Goal: Information Seeking & Learning: Understand process/instructions

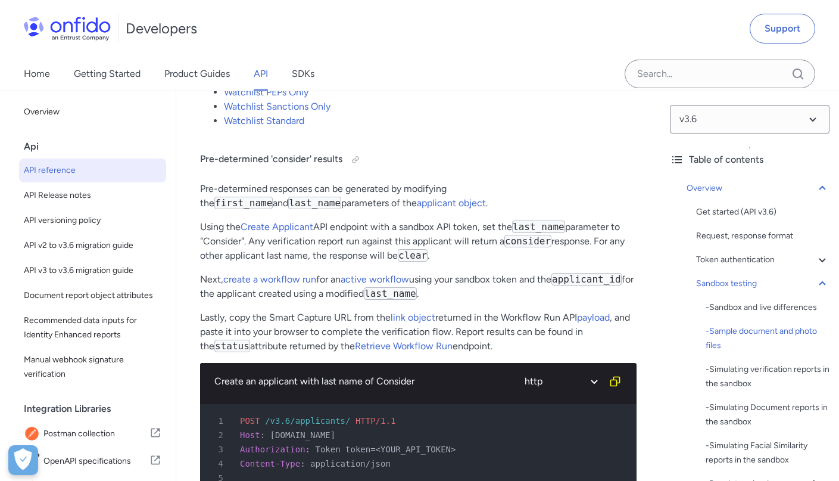
scroll to position [2954, 0]
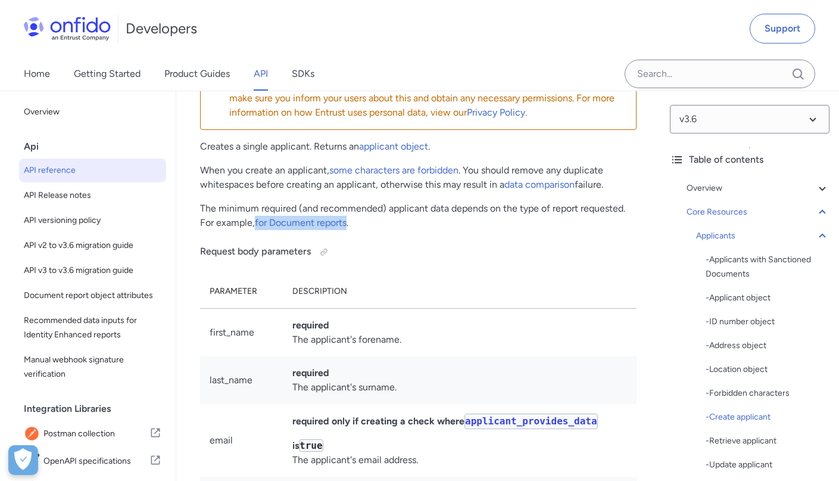
scroll to position [1, 0]
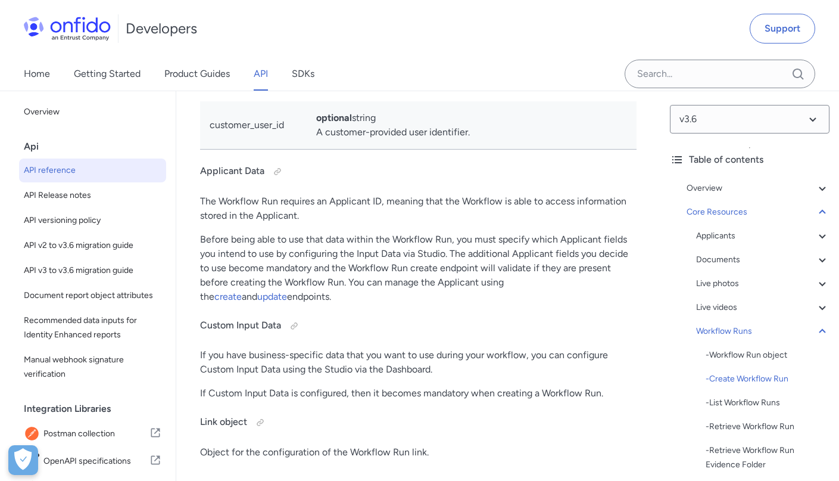
scroll to position [35087, 0]
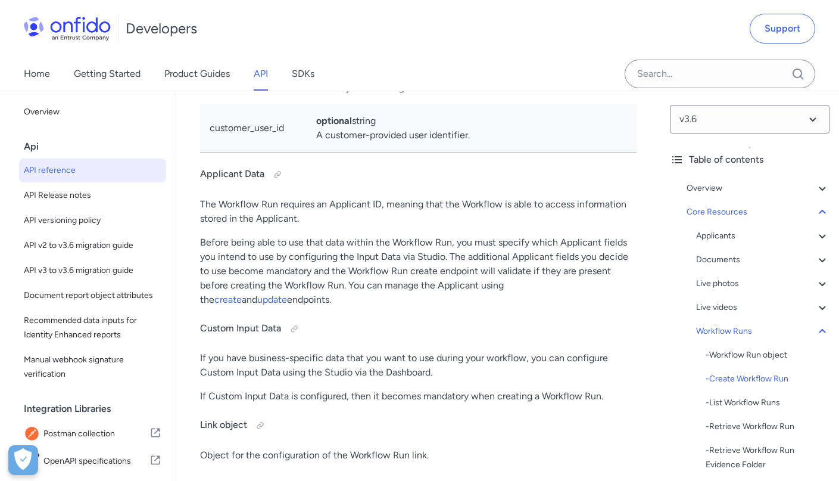
click at [250, 152] on td "customer_user_id" at bounding box center [253, 128] width 107 height 48
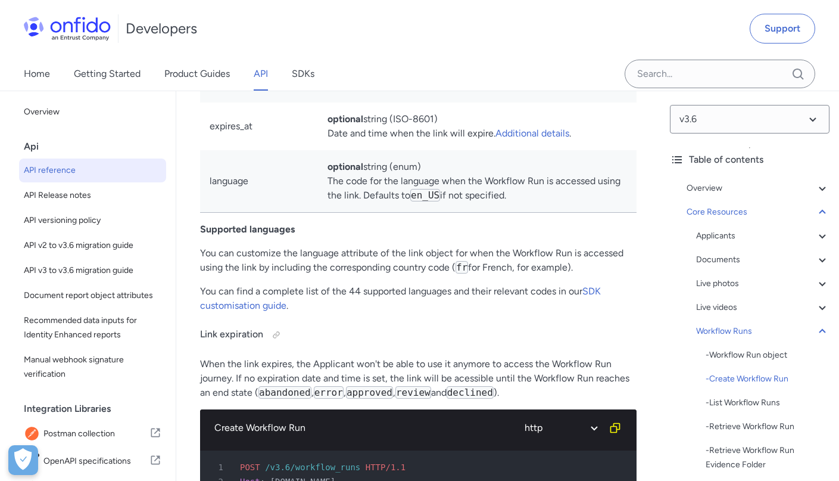
scroll to position [35630, 0]
